Goal: Navigation & Orientation: Find specific page/section

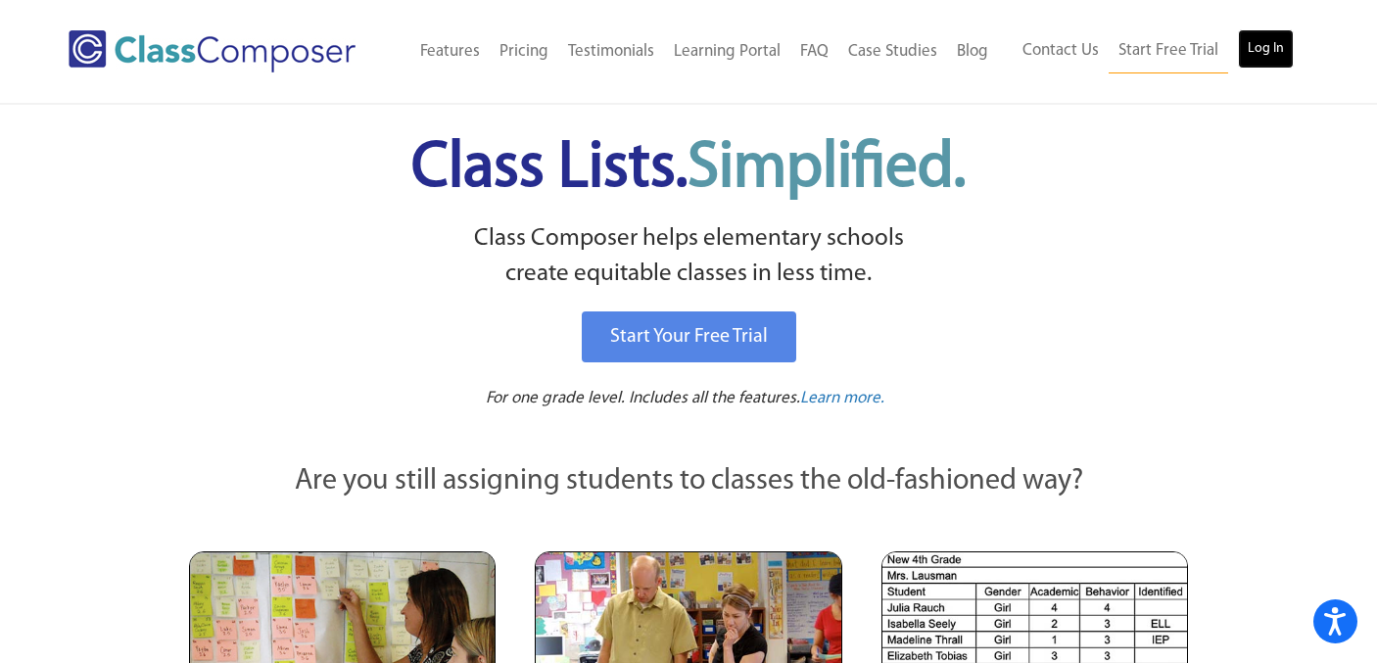
click at [1273, 53] on link "Log In" at bounding box center [1266, 48] width 56 height 39
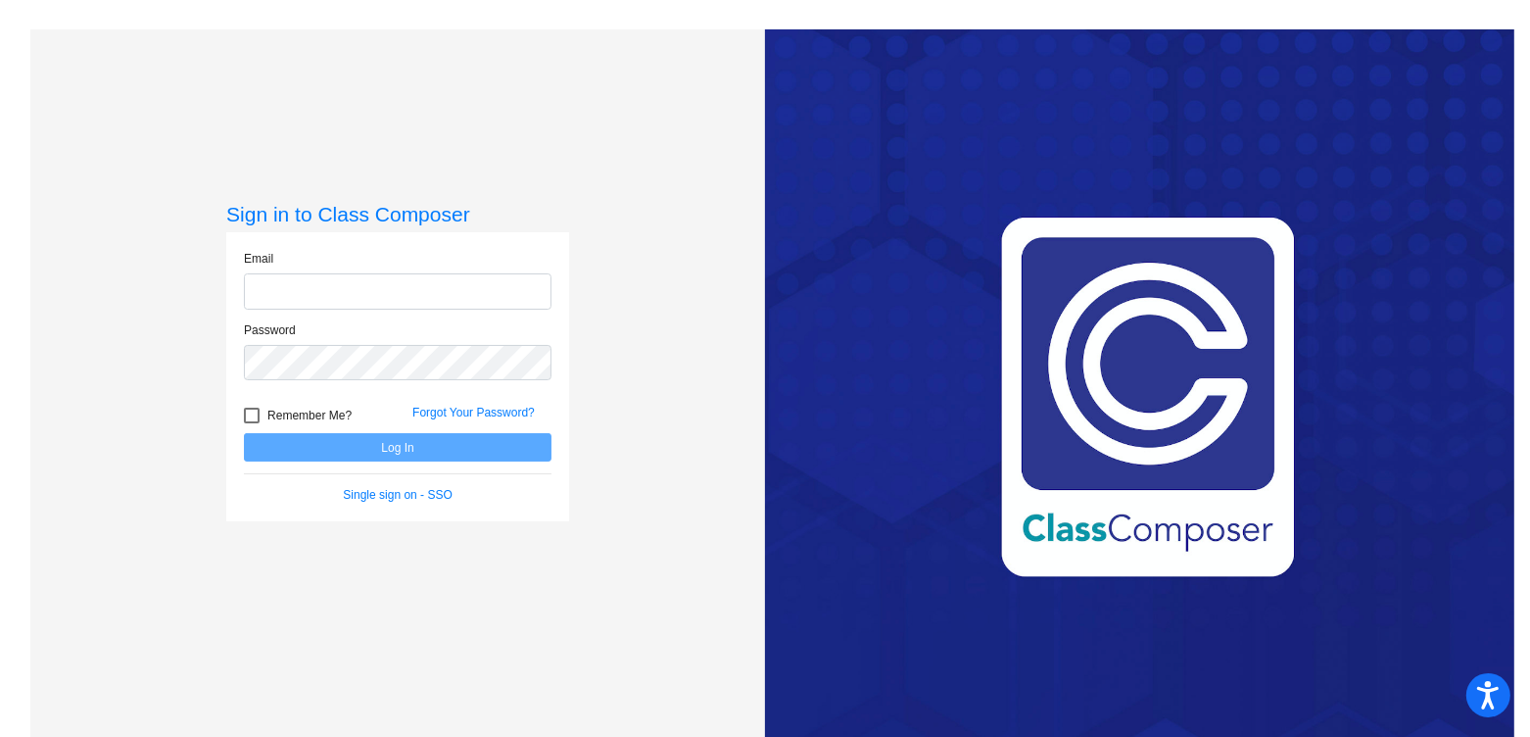
type input "[PERSON_NAME][EMAIL_ADDRESS][PERSON_NAME][DOMAIN_NAME]"
click at [447, 449] on button "Log In" at bounding box center [398, 447] width 308 height 28
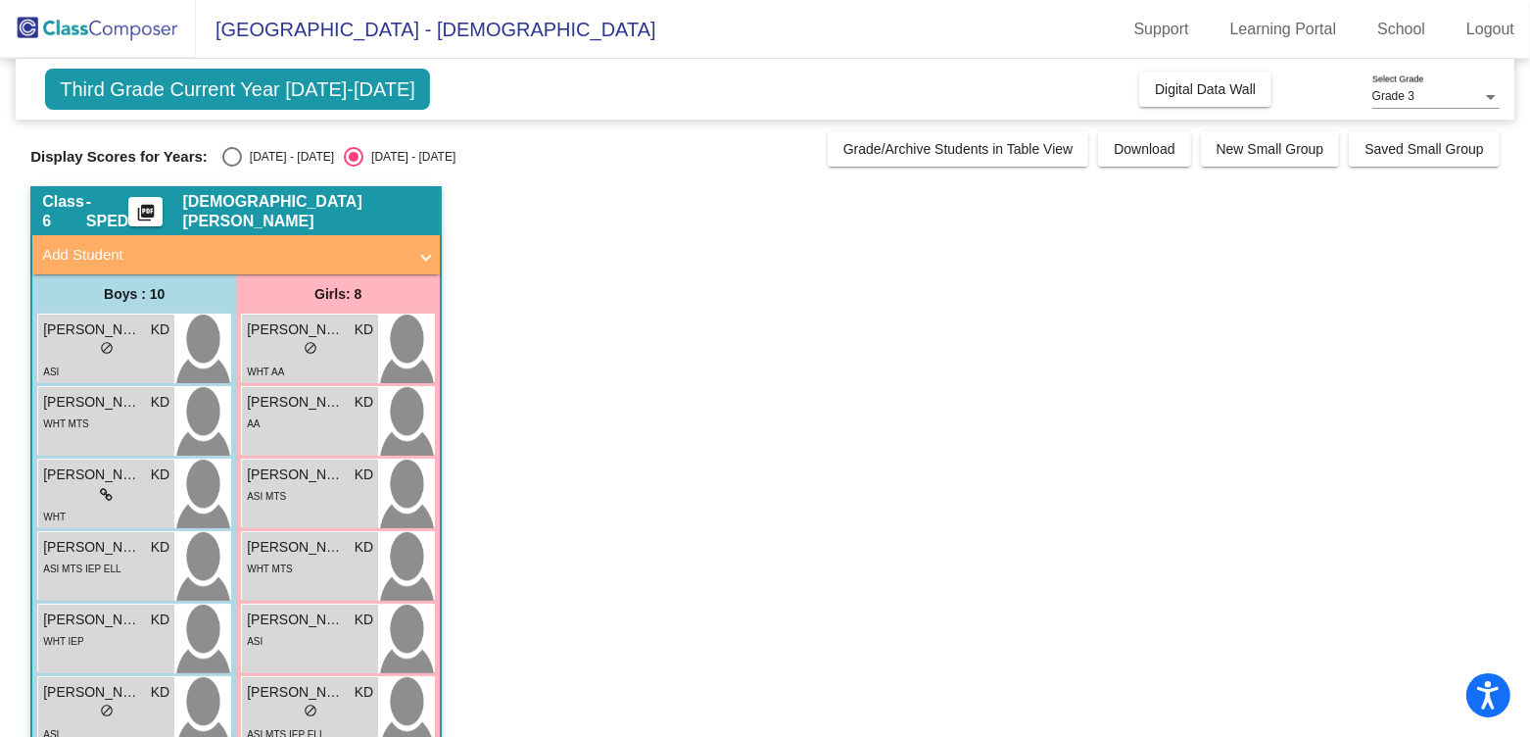
click at [250, 152] on div "[DATE] - [DATE]" at bounding box center [288, 157] width 92 height 18
click at [232, 167] on input "[DATE] - [DATE]" at bounding box center [231, 167] width 1 height 1
radio input "true"
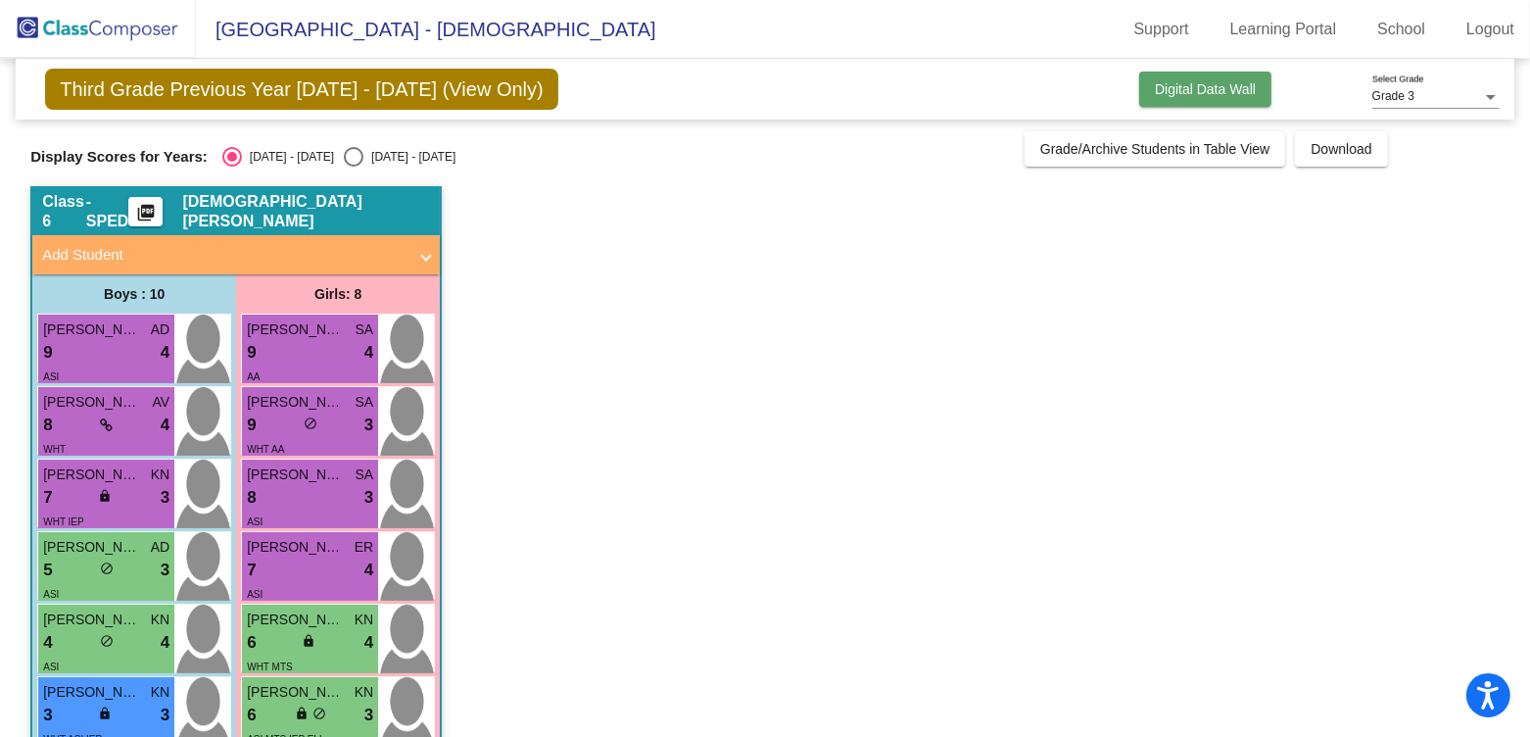
click at [1185, 102] on button "Digital Data Wall" at bounding box center [1205, 89] width 132 height 35
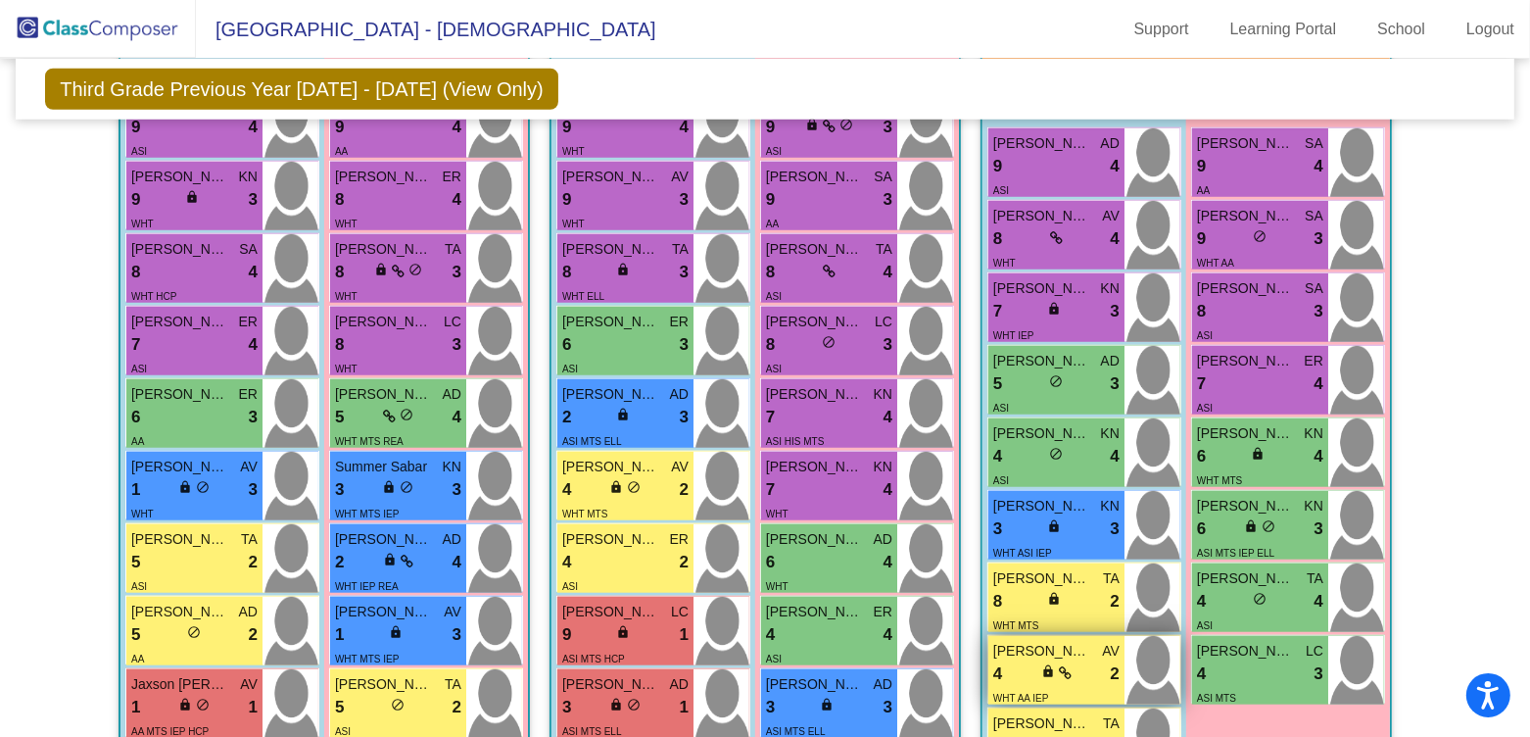
scroll to position [1456, 0]
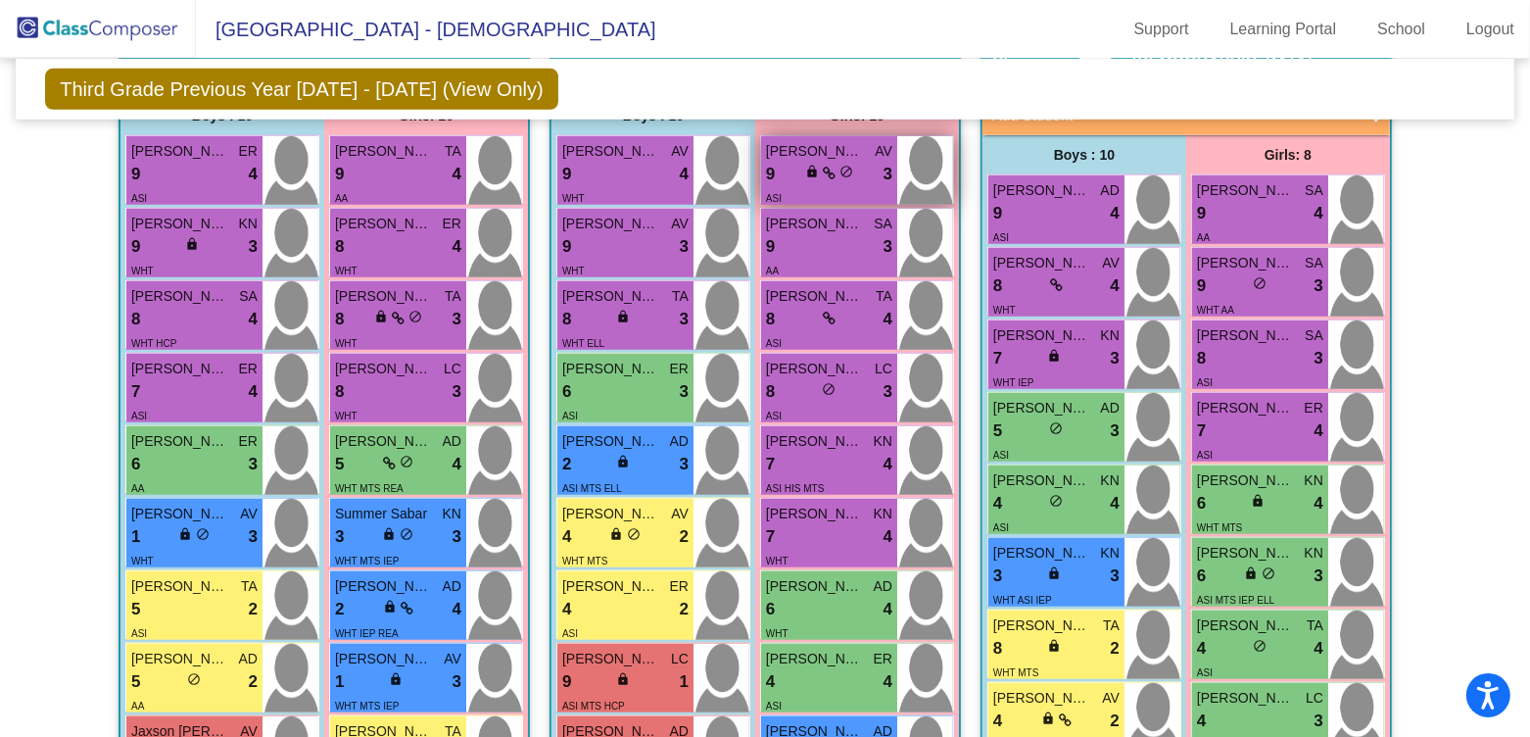
click at [816, 172] on div "lock do_not_disturb_alt" at bounding box center [829, 174] width 48 height 21
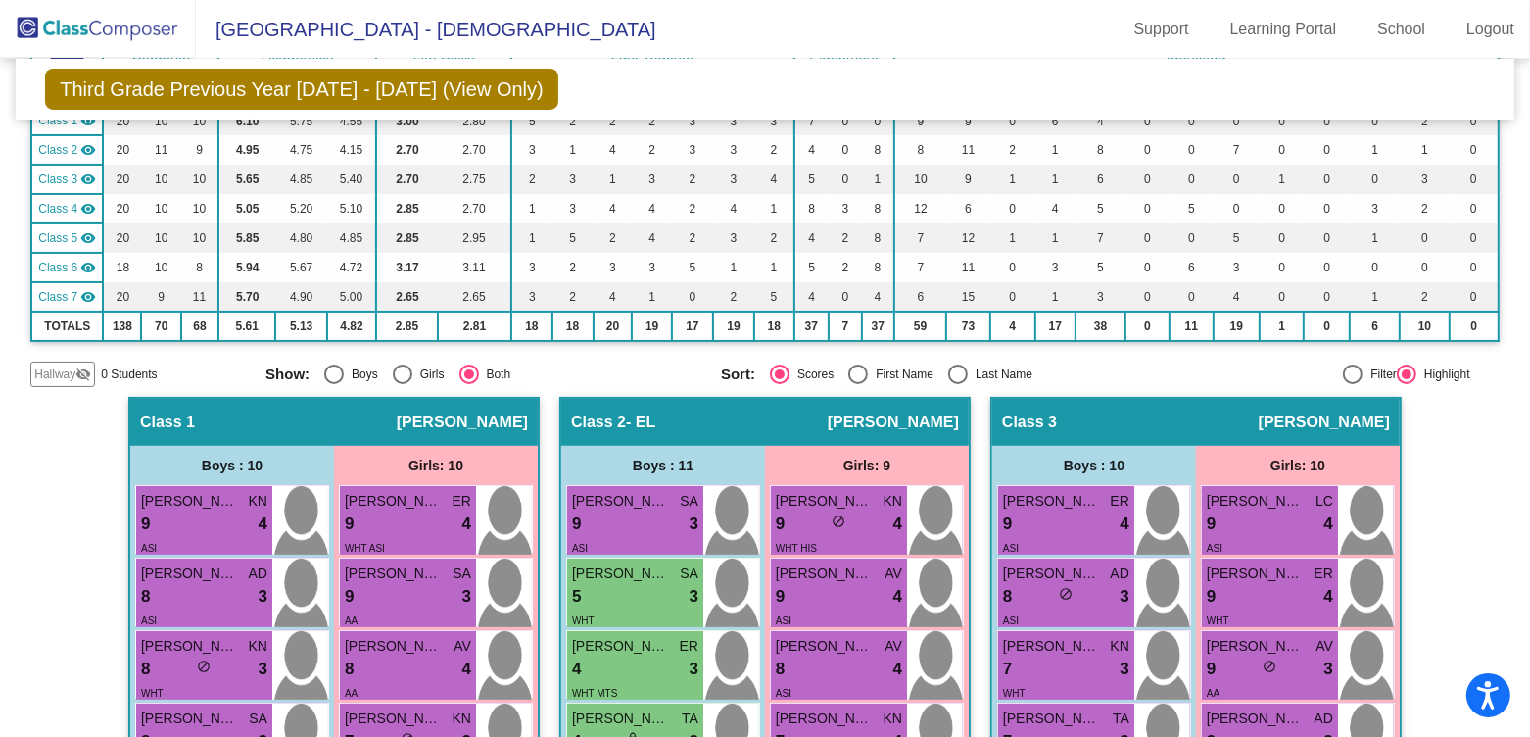
scroll to position [0, 0]
